Goal: Task Accomplishment & Management: Manage account settings

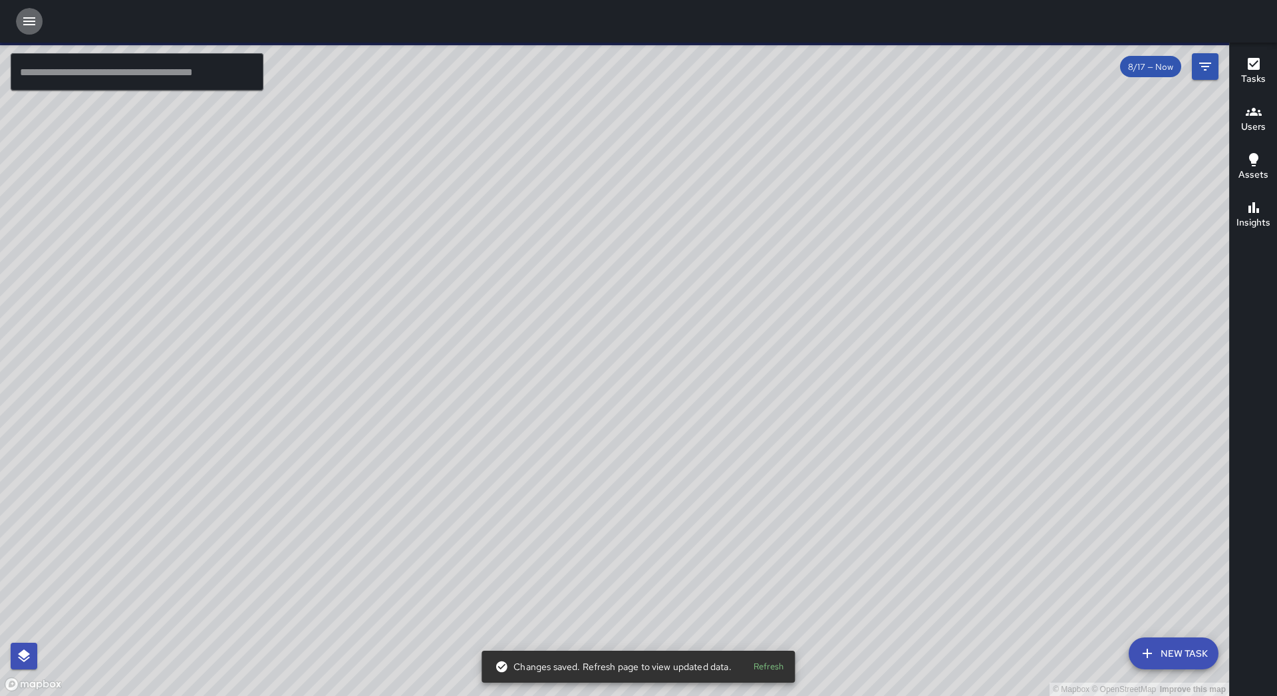
drag, startPoint x: 30, startPoint y: 23, endPoint x: 29, endPoint y: 36, distance: 13.3
click at [30, 24] on icon "button" at bounding box center [29, 21] width 16 height 16
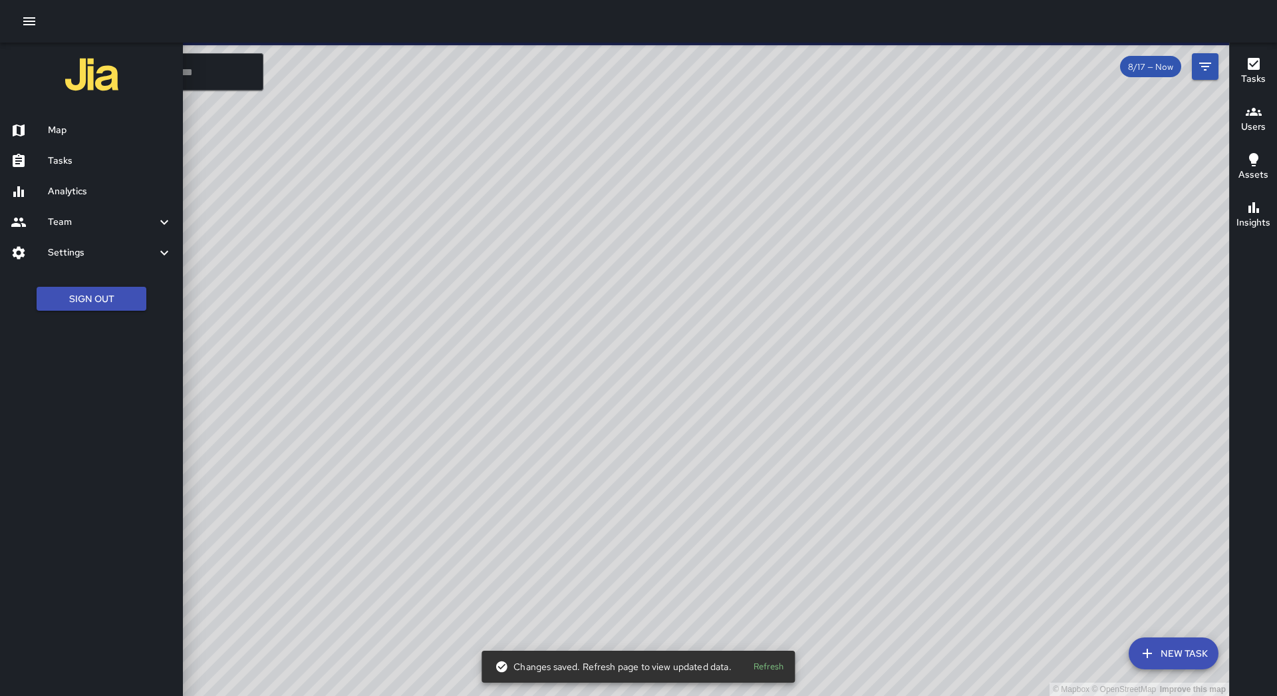
click at [69, 170] on link "Tasks" at bounding box center [91, 161] width 183 height 31
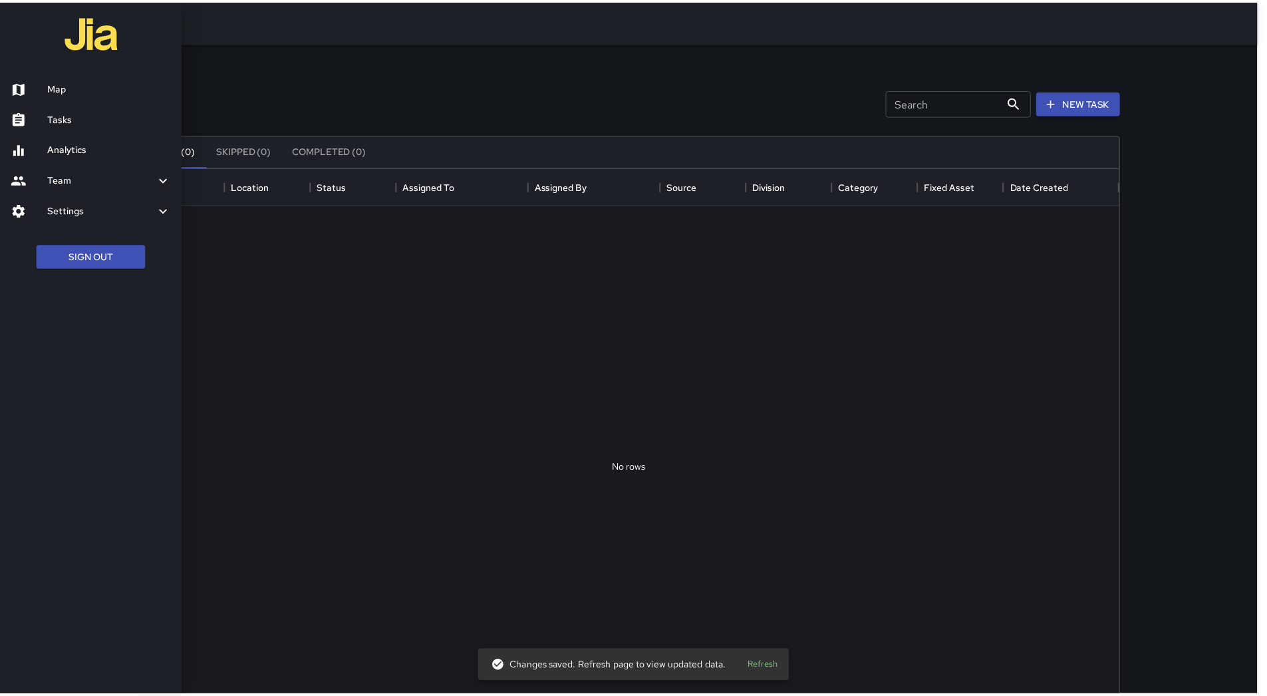
scroll to position [553, 978]
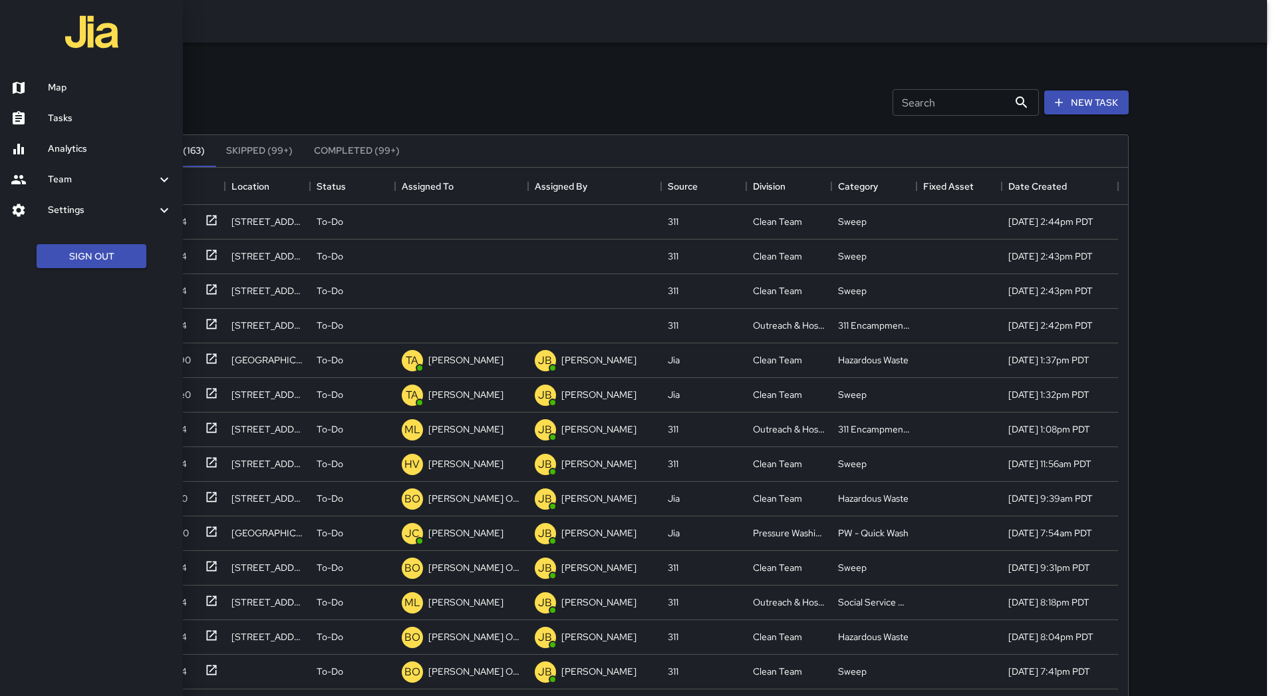
click at [480, 180] on div at bounding box center [638, 348] width 1277 height 696
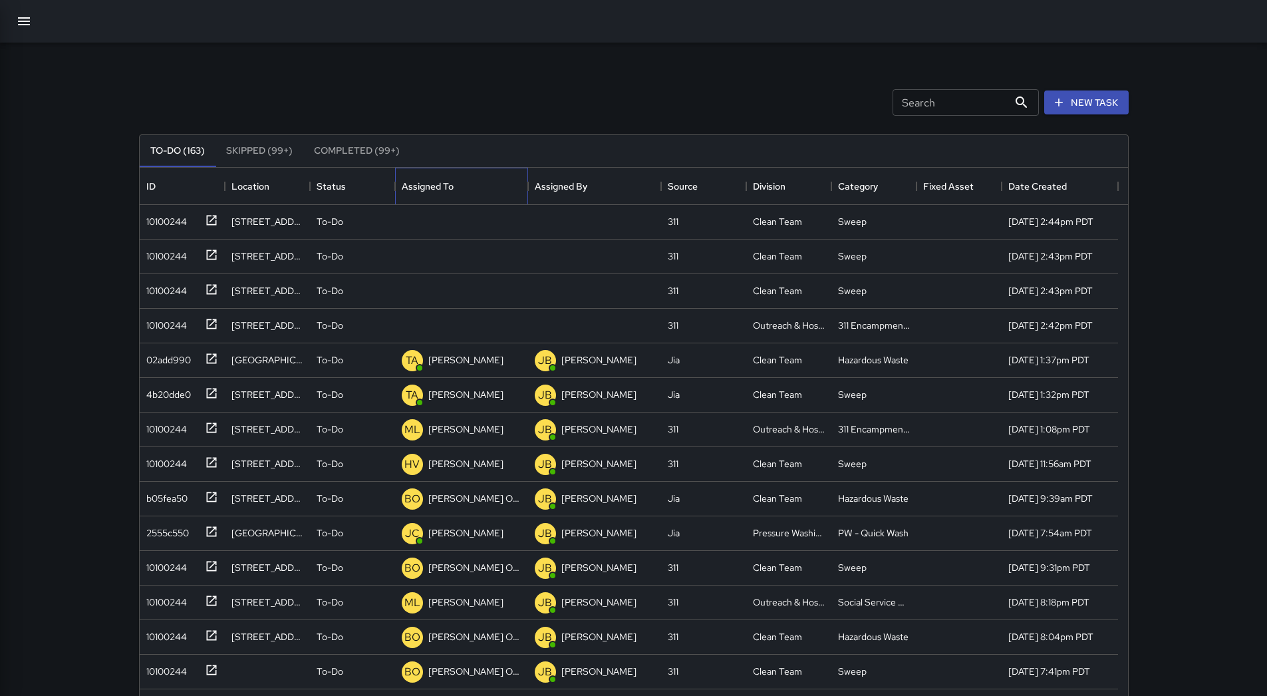
click at [479, 180] on div "Assigned To" at bounding box center [462, 186] width 120 height 37
click at [185, 228] on div "10100244" at bounding box center [164, 218] width 46 height 19
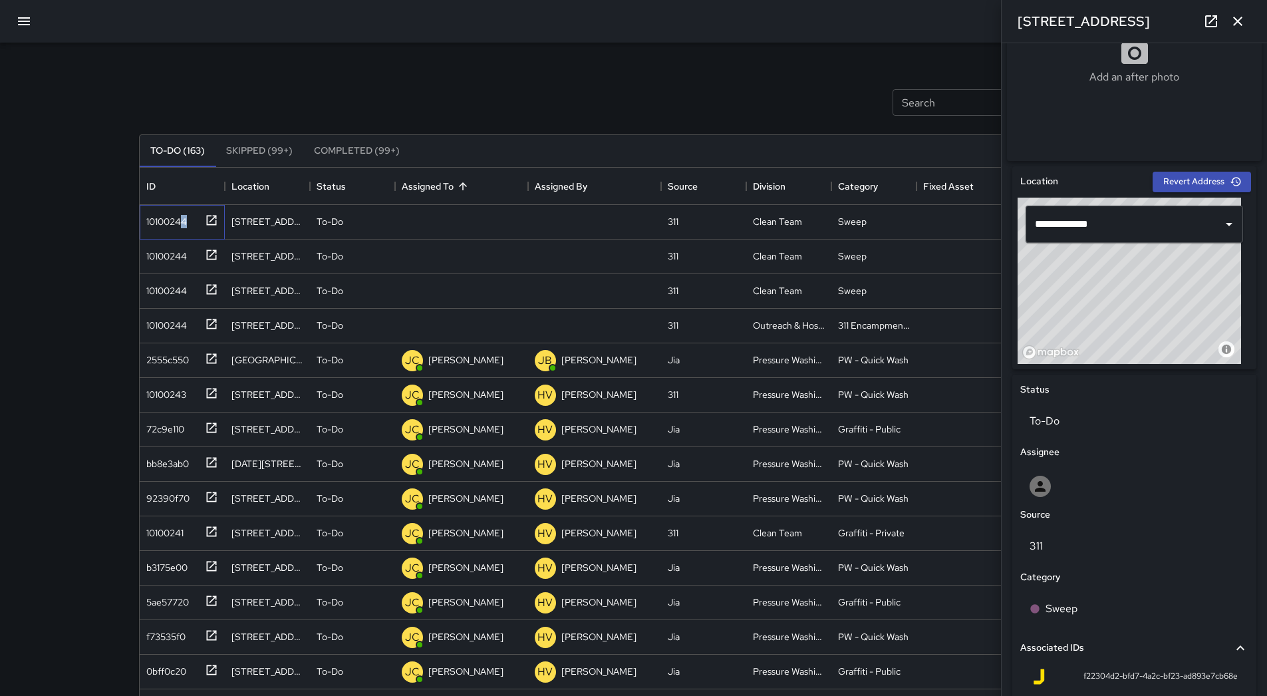
scroll to position [285, 0]
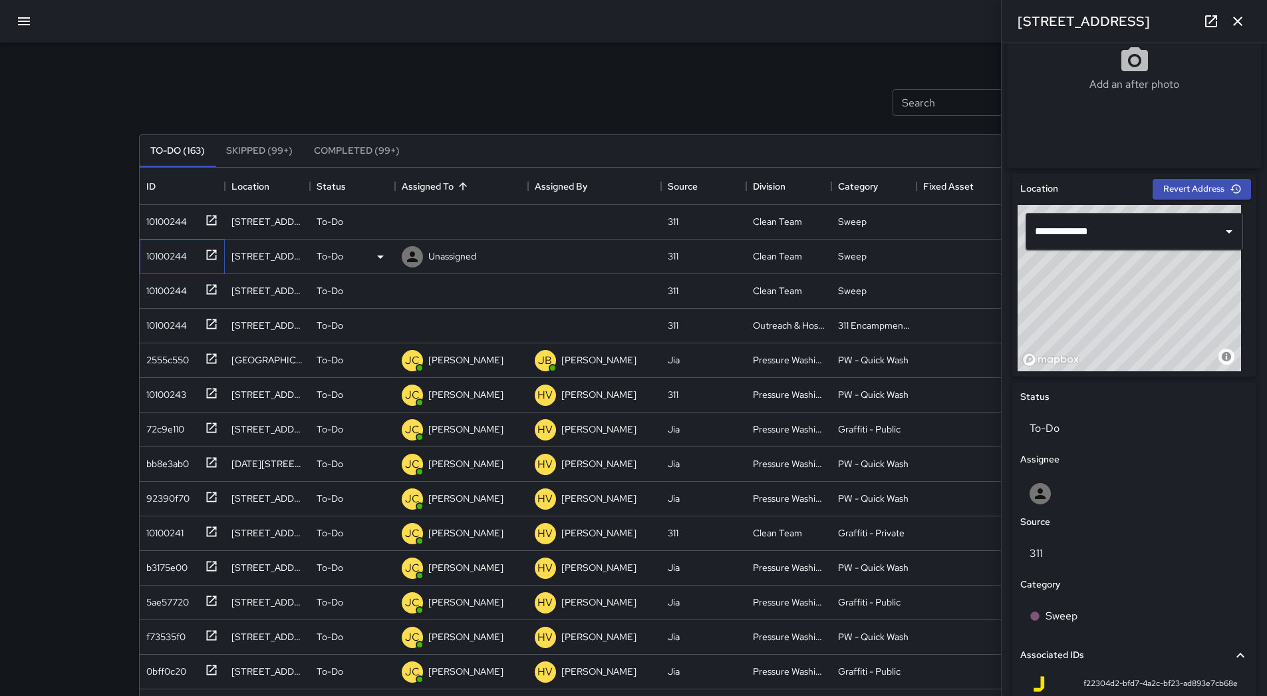
click at [166, 263] on div "10100244" at bounding box center [164, 253] width 46 height 19
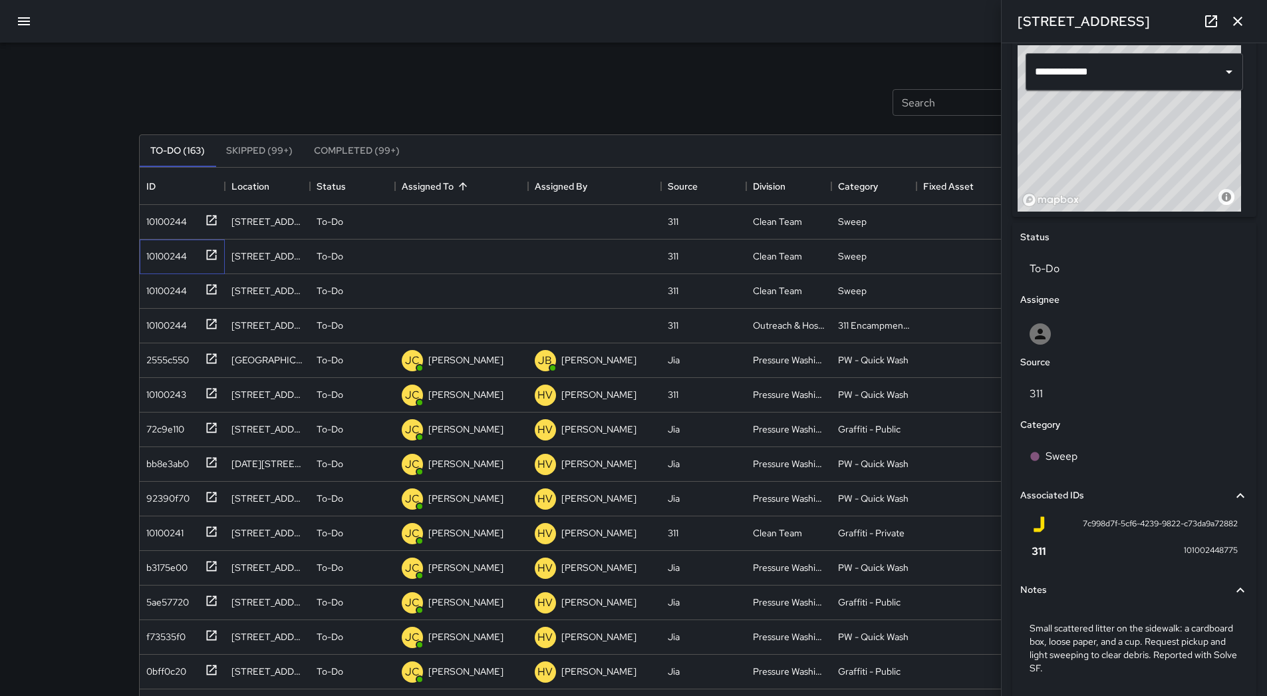
scroll to position [465, 0]
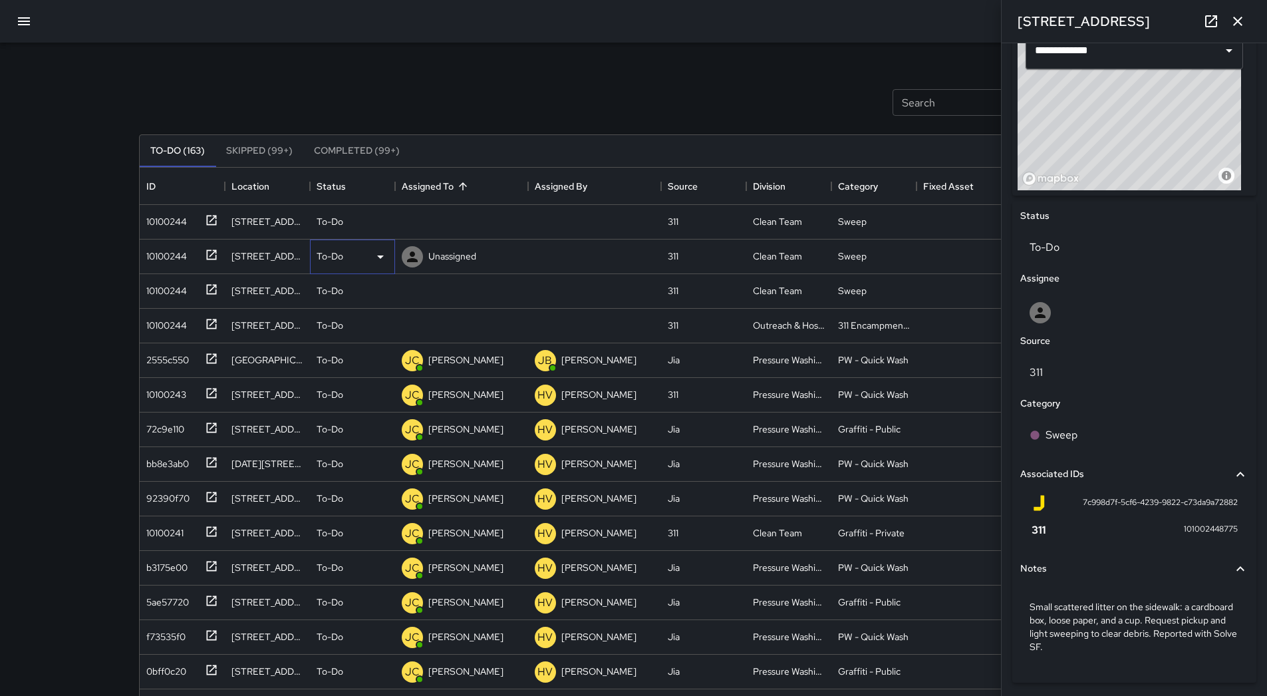
click at [374, 253] on icon at bounding box center [380, 257] width 16 height 16
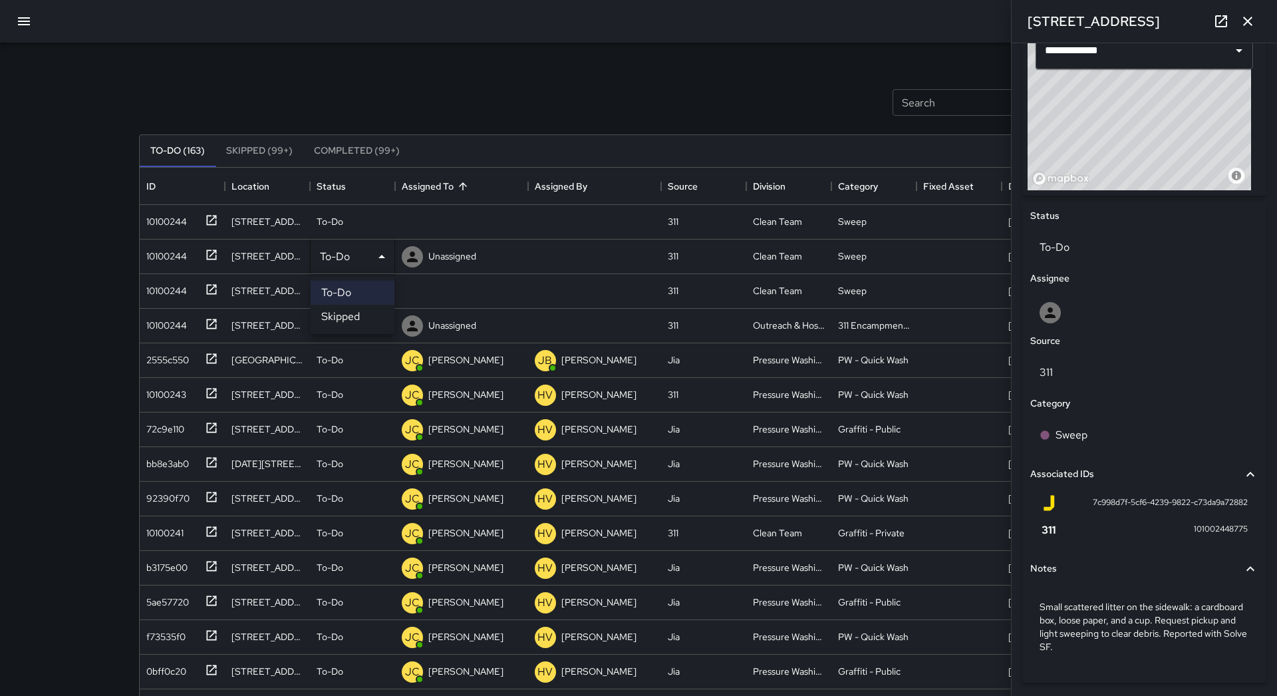
click at [361, 313] on li "Skipped" at bounding box center [353, 317] width 84 height 24
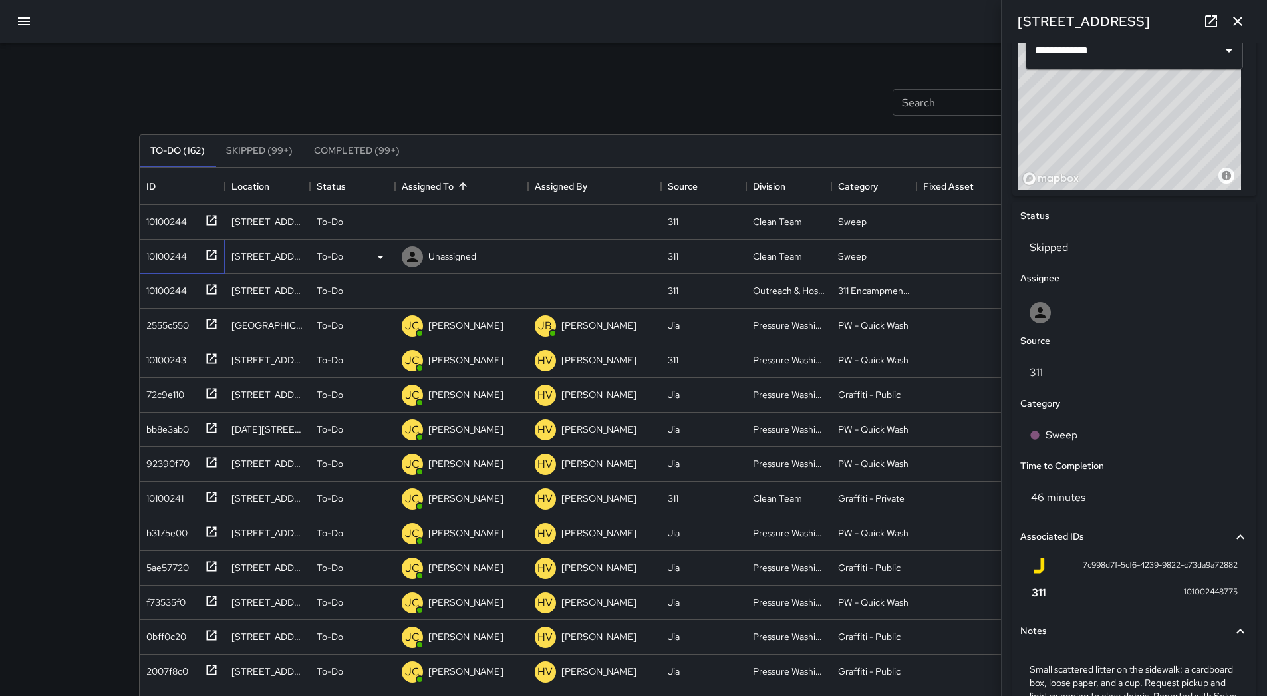
click at [170, 257] on div "10100244" at bounding box center [164, 253] width 46 height 19
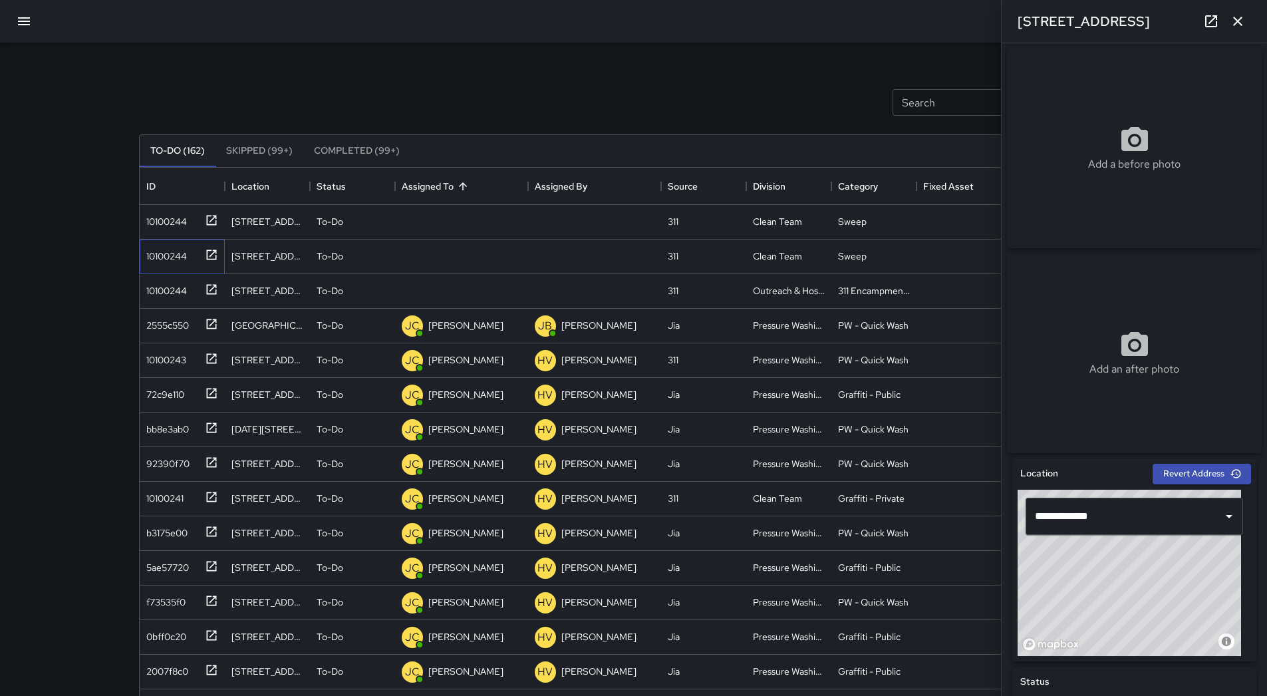
scroll to position [497, 0]
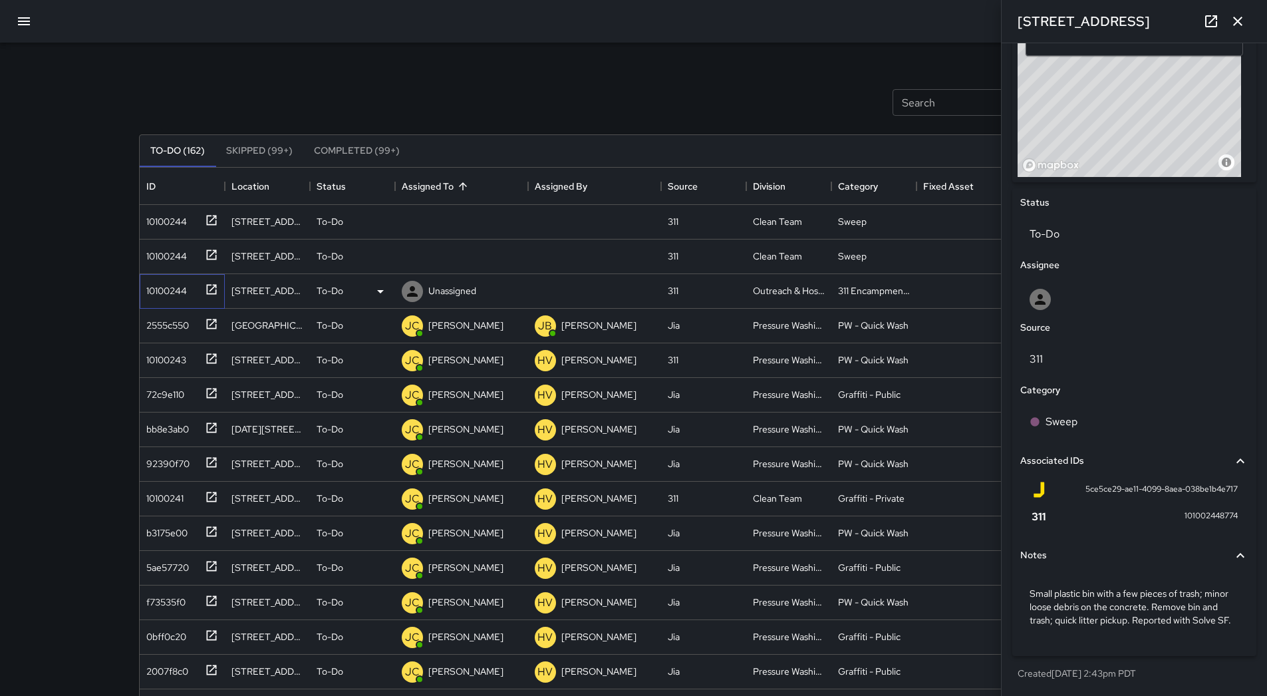
click at [177, 284] on div "10100244" at bounding box center [164, 288] width 46 height 19
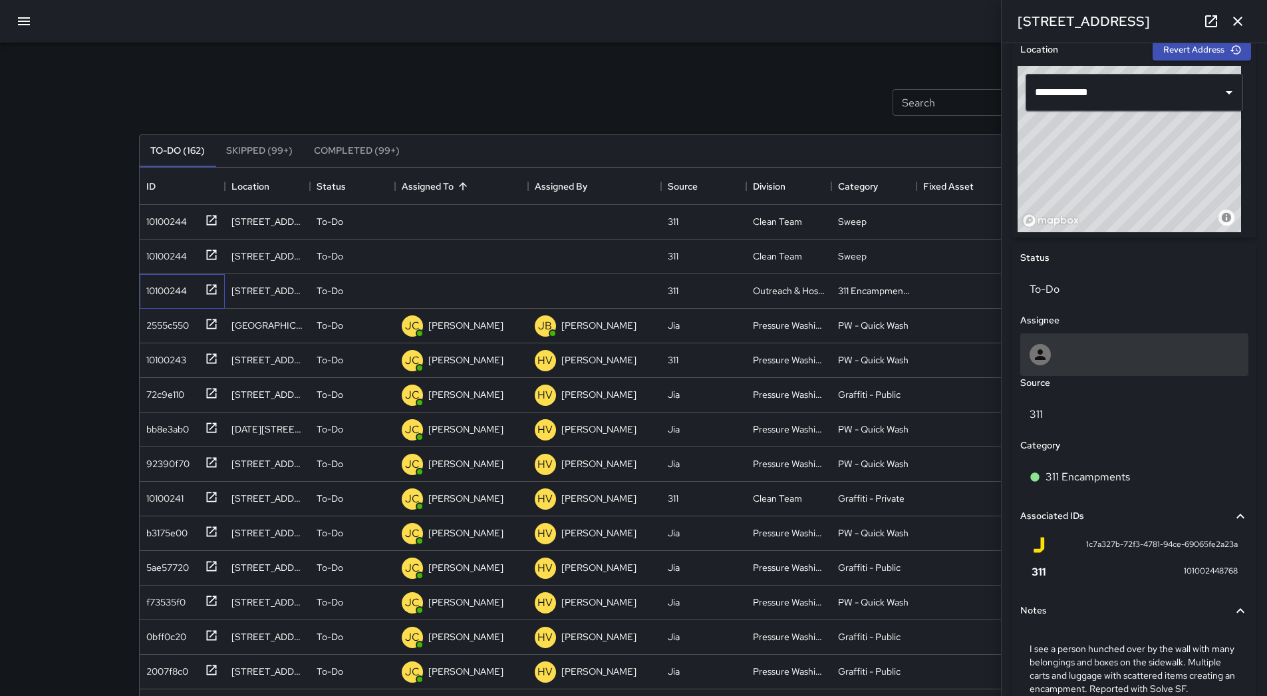
scroll to position [511, 0]
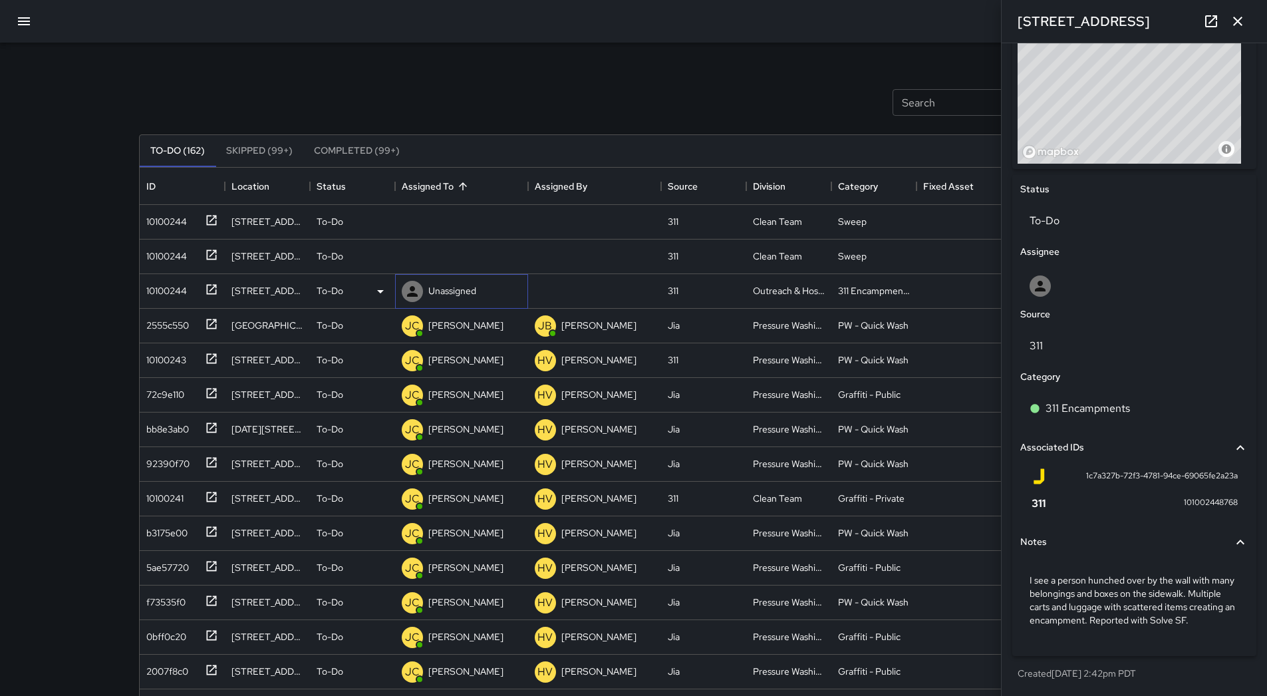
click at [449, 290] on p "Unassigned" at bounding box center [452, 290] width 48 height 13
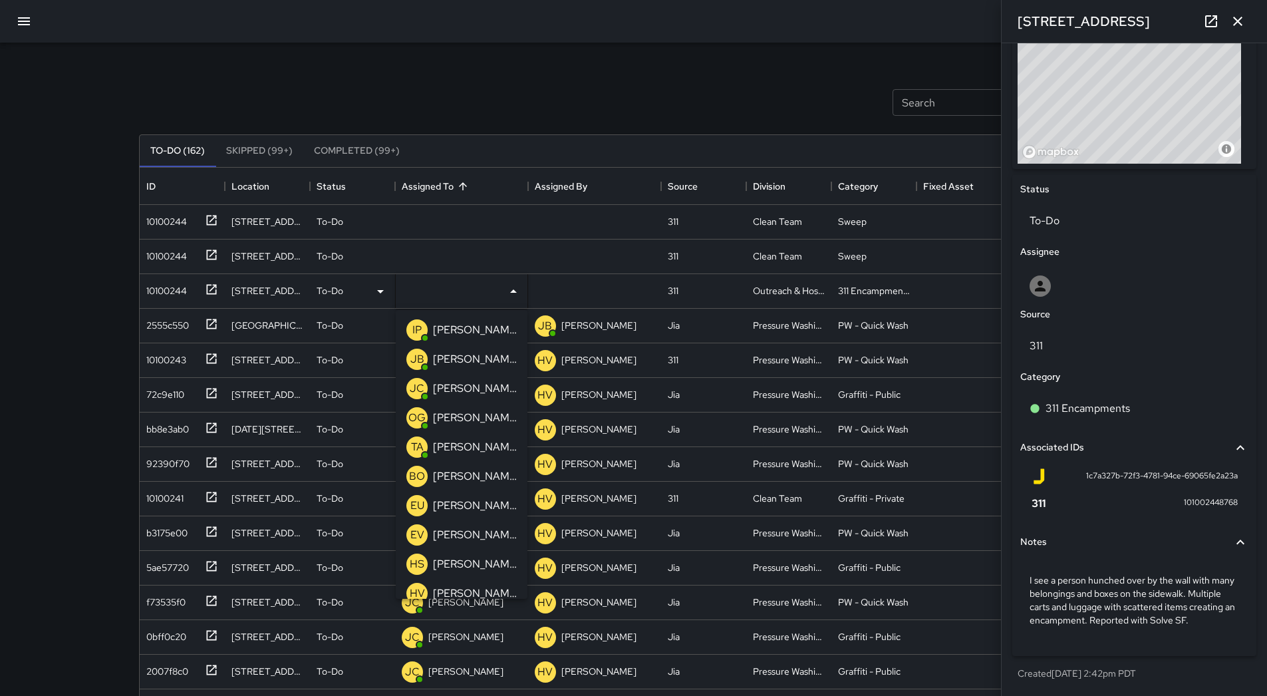
scroll to position [424, 0]
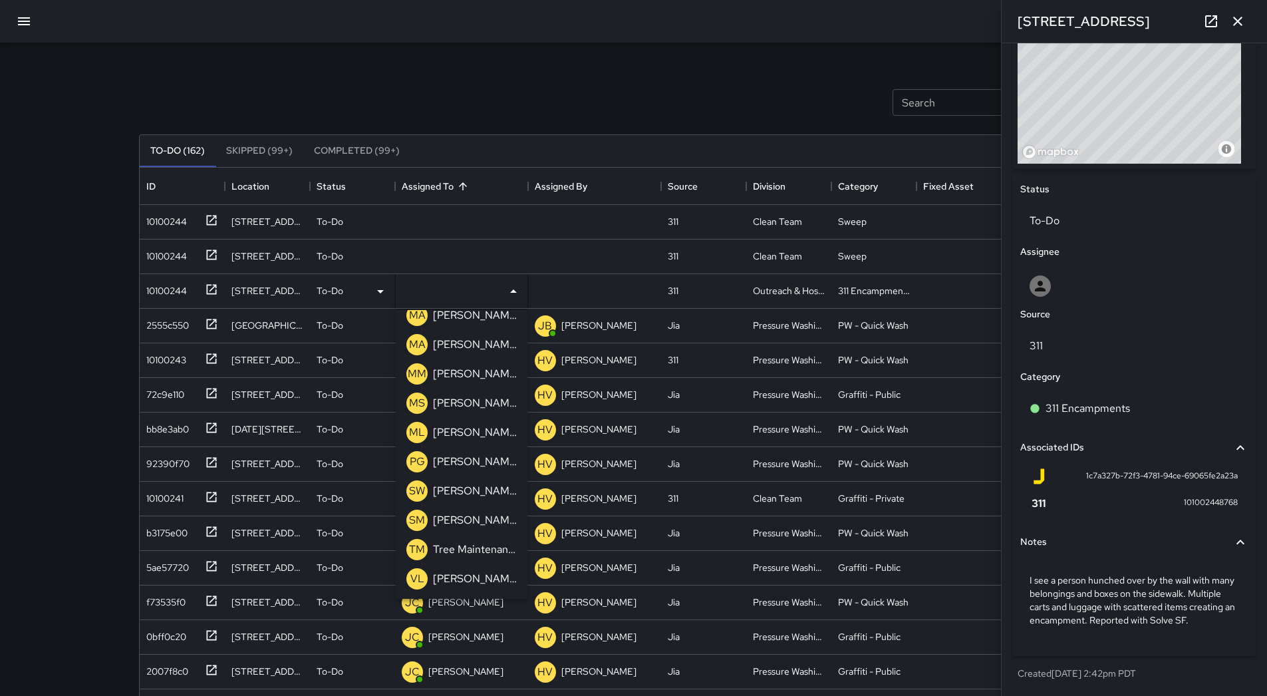
click at [465, 428] on p "[PERSON_NAME]" at bounding box center [475, 432] width 84 height 16
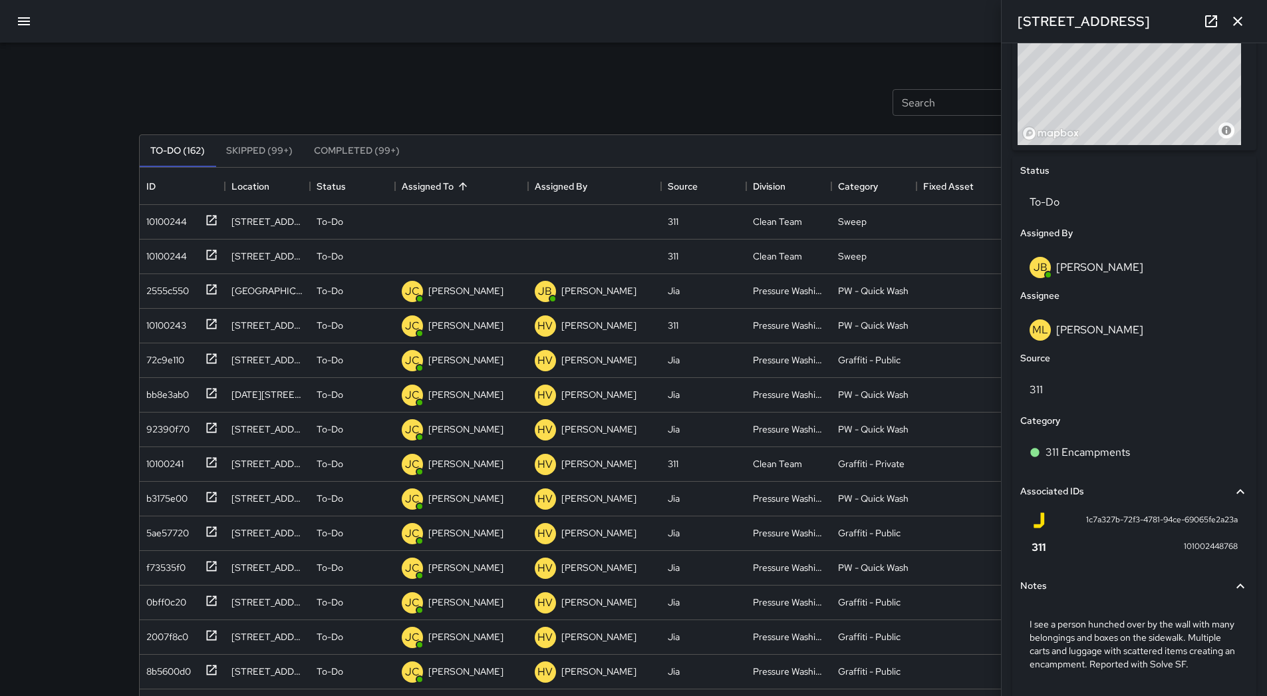
click at [1242, 15] on icon "button" at bounding box center [1238, 21] width 16 height 16
